Goal: Navigation & Orientation: Find specific page/section

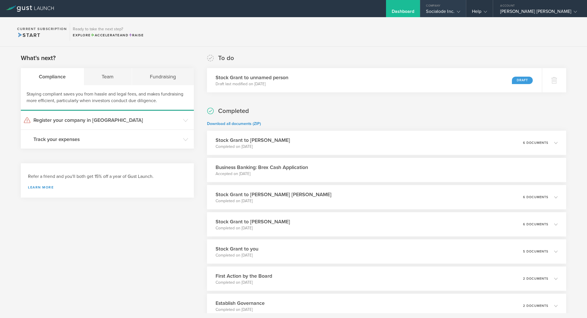
click at [460, 13] on div "Socialode Inc." at bounding box center [443, 13] width 34 height 9
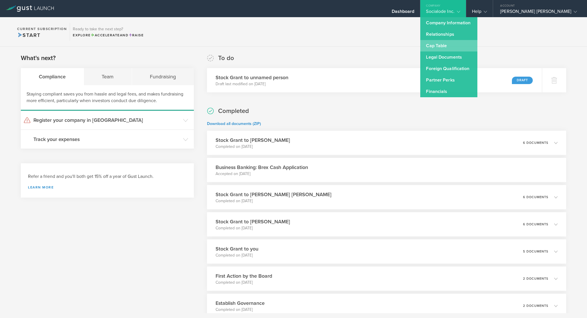
click at [472, 45] on link "Cap Table" at bounding box center [449, 45] width 57 height 11
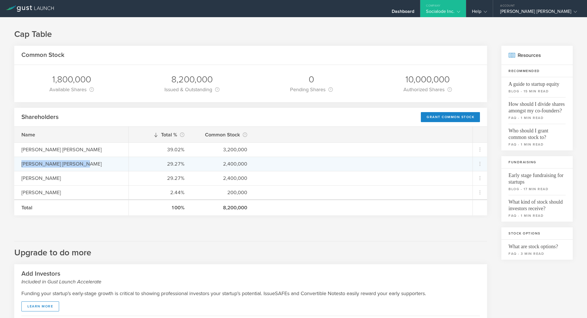
drag, startPoint x: 17, startPoint y: 160, endPoint x: 78, endPoint y: 160, distance: 61.1
click at [78, 160] on div "[PERSON_NAME] [PERSON_NAME]" at bounding box center [71, 164] width 114 height 14
copy div "[PERSON_NAME] [PERSON_NAME]"
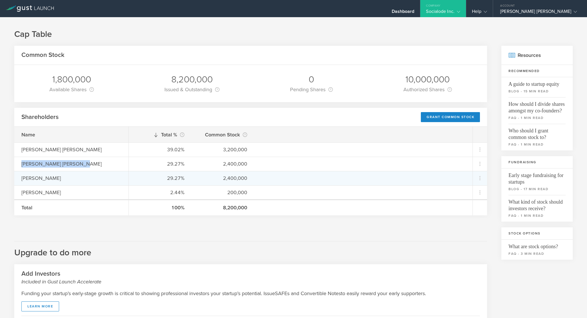
drag, startPoint x: 21, startPoint y: 179, endPoint x: 84, endPoint y: 178, distance: 62.6
click at [84, 178] on div "[PERSON_NAME]" at bounding box center [71, 177] width 100 height 7
copy div "[PERSON_NAME]"
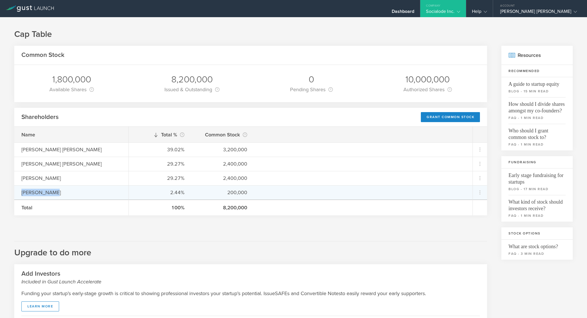
drag, startPoint x: 20, startPoint y: 193, endPoint x: 59, endPoint y: 193, distance: 39.1
click at [59, 193] on div "[PERSON_NAME]" at bounding box center [71, 192] width 114 height 14
copy div "[PERSON_NAME]"
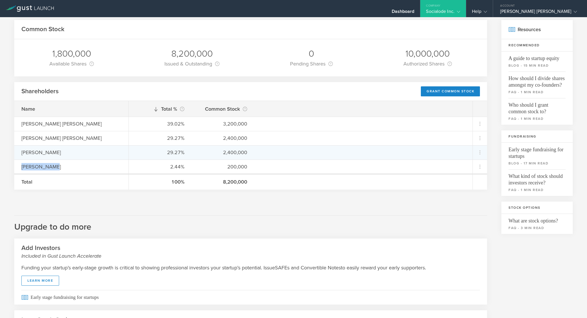
scroll to position [59, 0]
